Goal: Find specific page/section: Find specific page/section

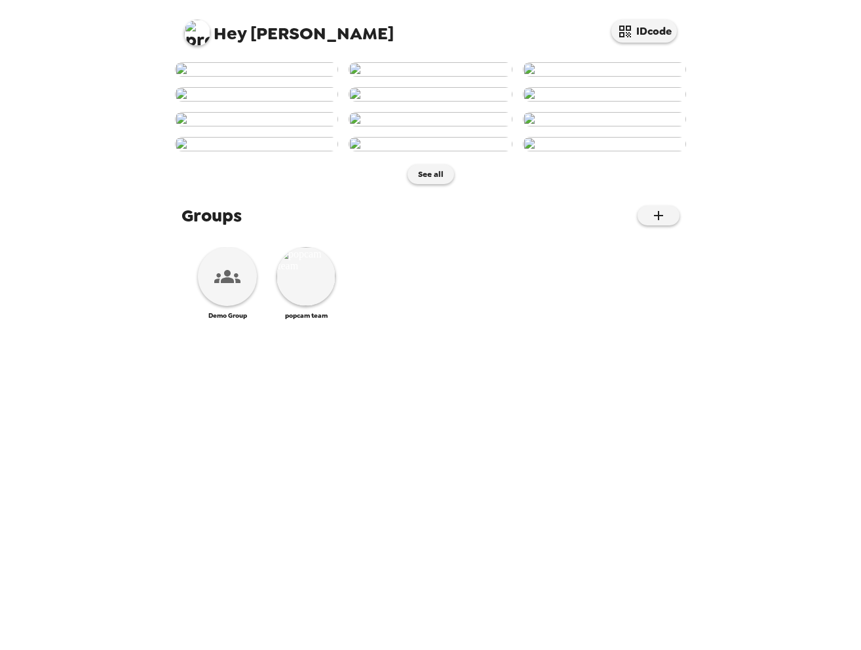
click at [199, 35] on img at bounding box center [197, 33] width 26 height 26
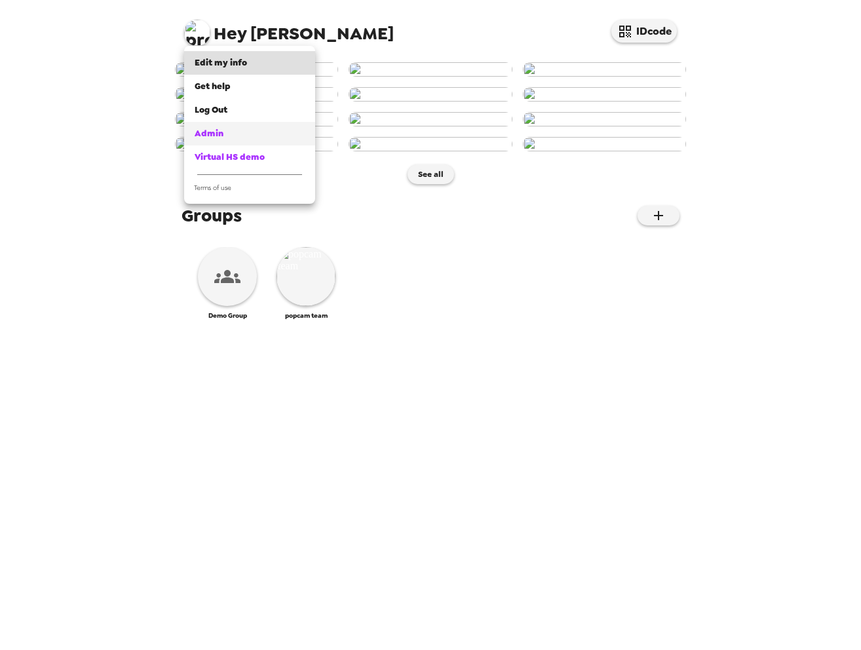
click at [216, 130] on span "Admin" at bounding box center [209, 133] width 29 height 11
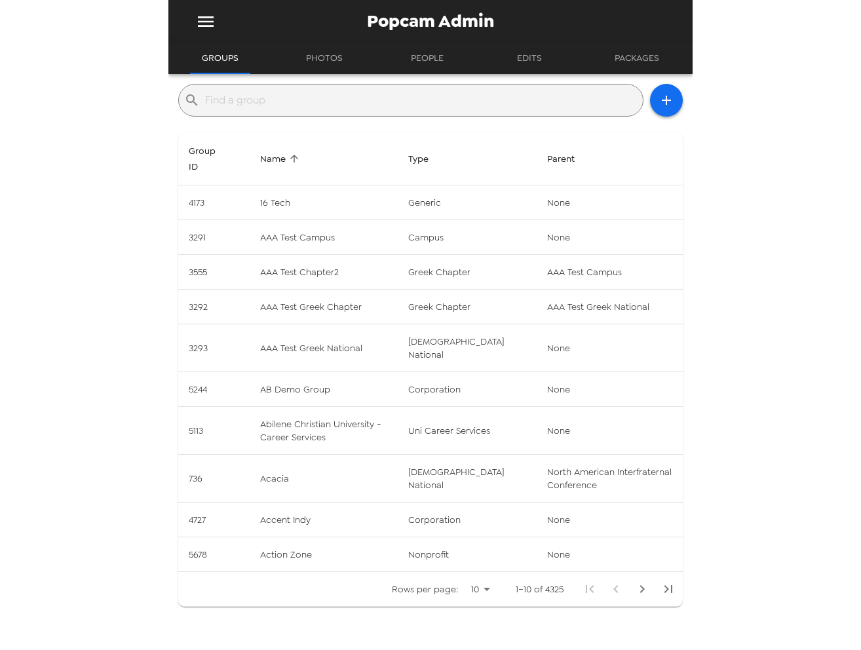
click at [350, 98] on input "text" at bounding box center [421, 100] width 433 height 21
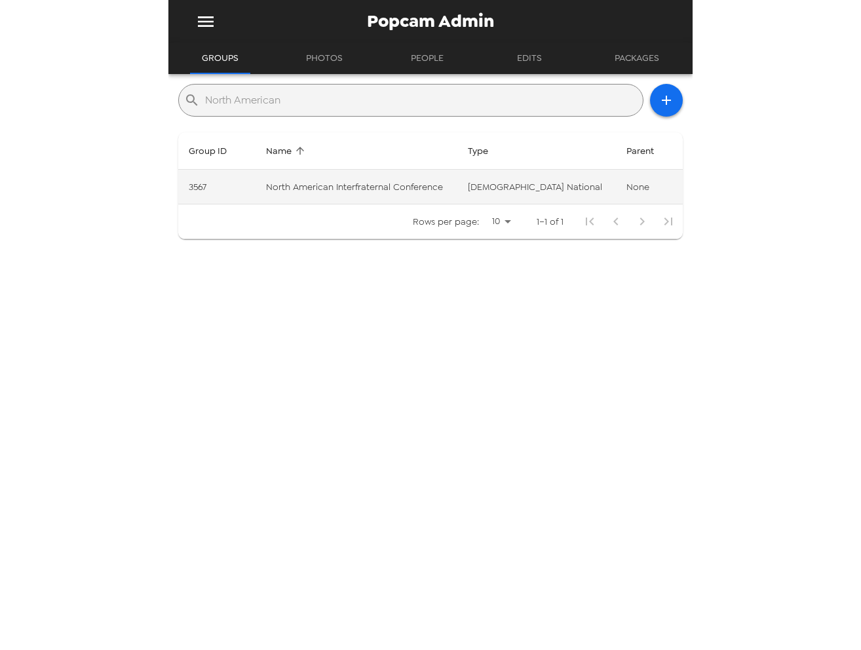
type input "North American"
click at [393, 174] on td "North American Interfraternal Conference" at bounding box center [357, 187] width 202 height 35
